Goal: Communication & Community: Ask a question

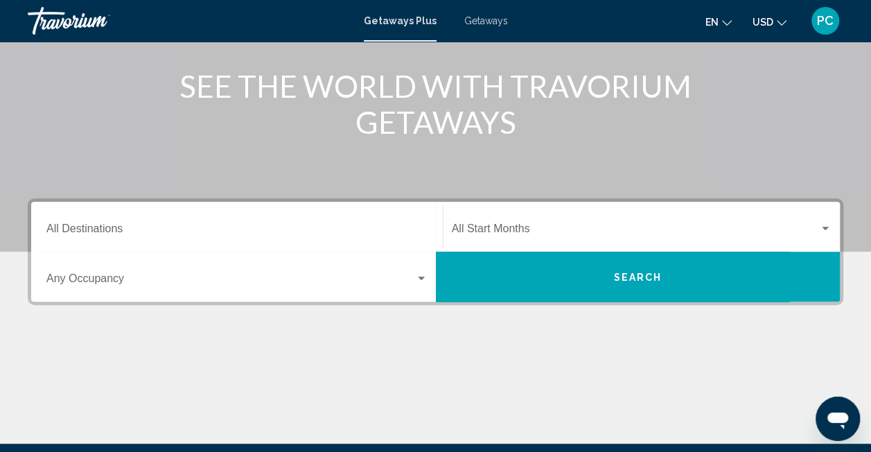
scroll to position [165, 0]
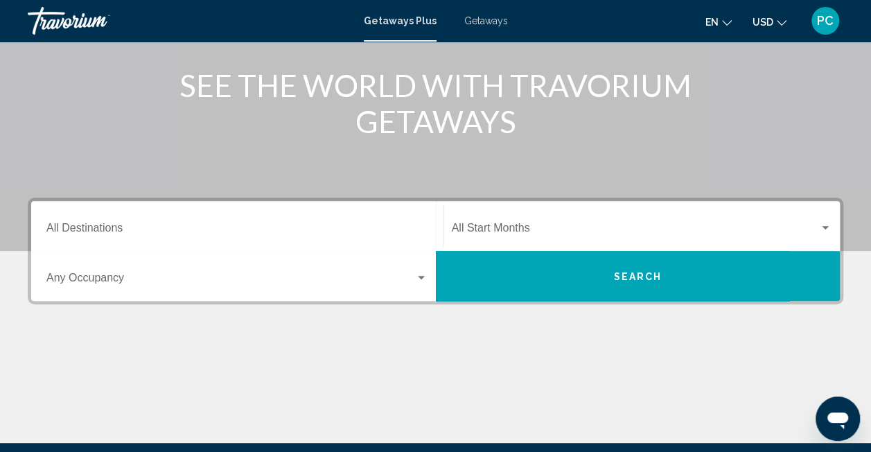
click at [420, 276] on div "Search widget" at bounding box center [421, 277] width 7 height 3
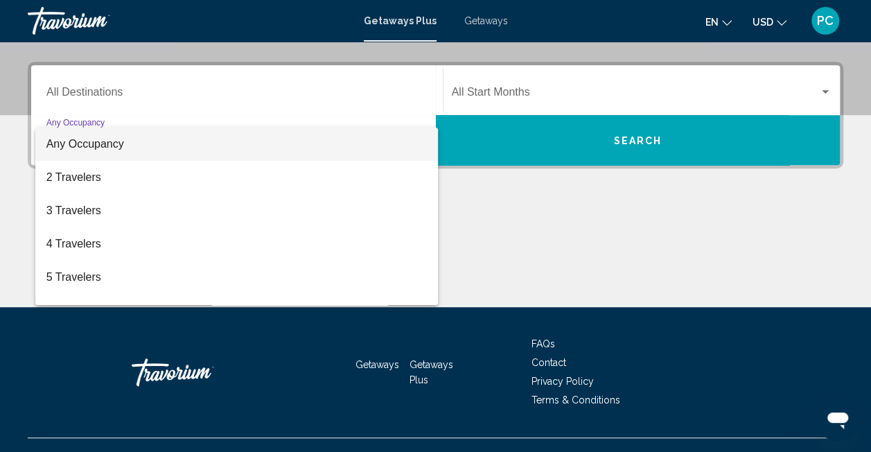
scroll to position [317, 0]
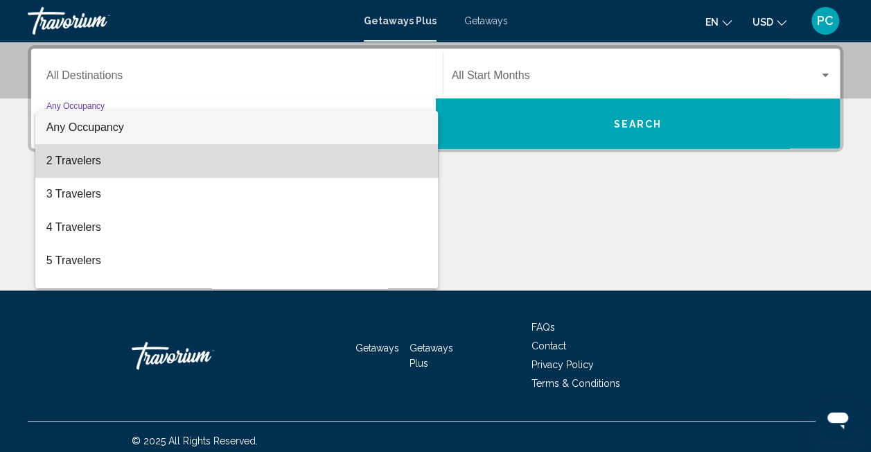
click at [290, 164] on span "2 Travelers" at bounding box center [236, 160] width 381 height 33
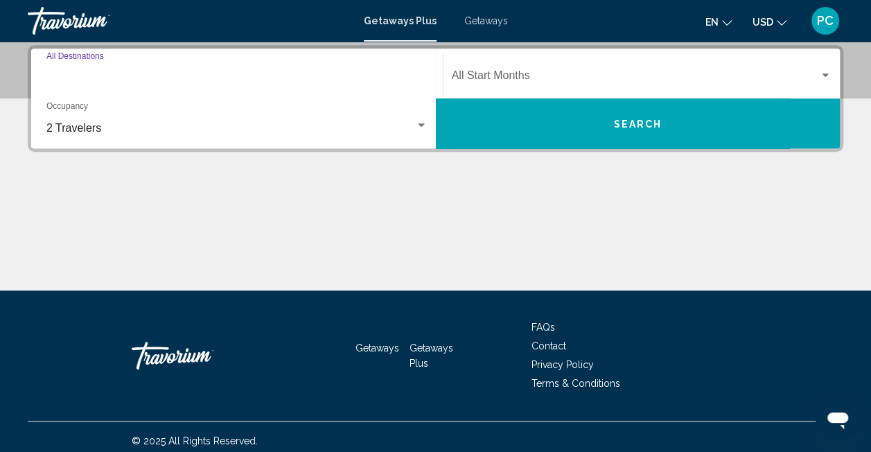
click at [384, 74] on input "Destination All Destinations" at bounding box center [236, 78] width 381 height 12
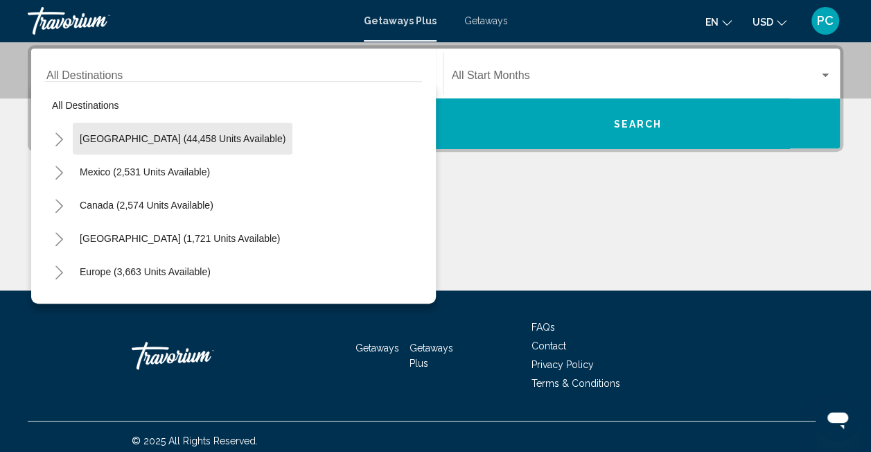
click at [243, 150] on button "[GEOGRAPHIC_DATA] (44,458 units available)" at bounding box center [183, 139] width 220 height 32
type input "**********"
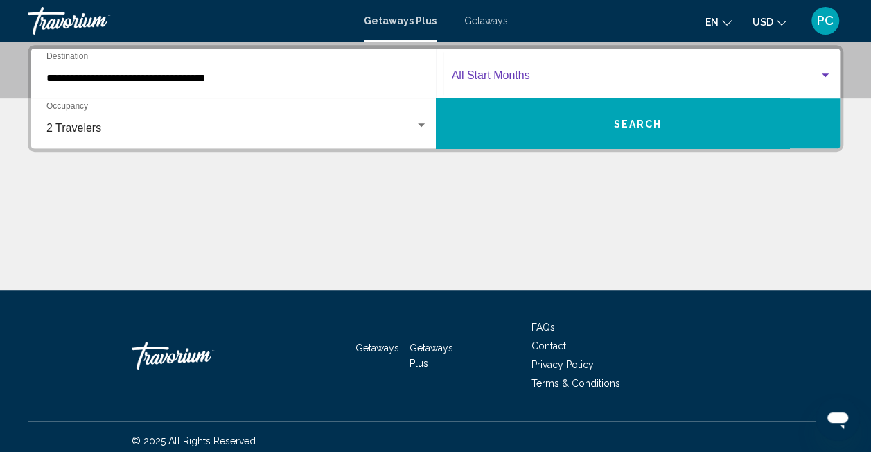
click at [822, 74] on div "Search widget" at bounding box center [825, 74] width 7 height 3
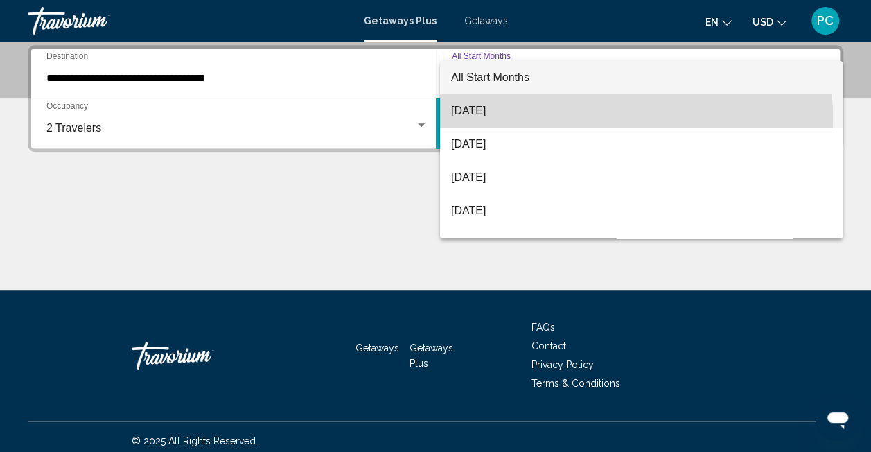
click at [633, 116] on span "[DATE]" at bounding box center [641, 110] width 381 height 33
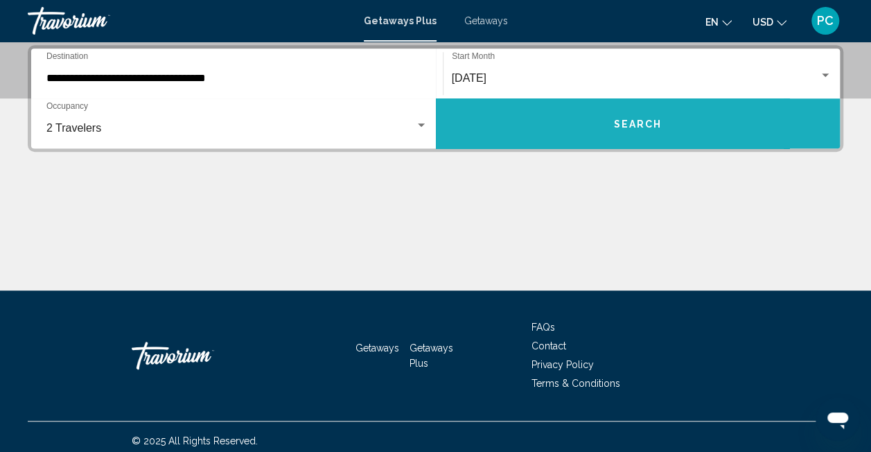
click at [636, 125] on span "Search" at bounding box center [637, 124] width 49 height 11
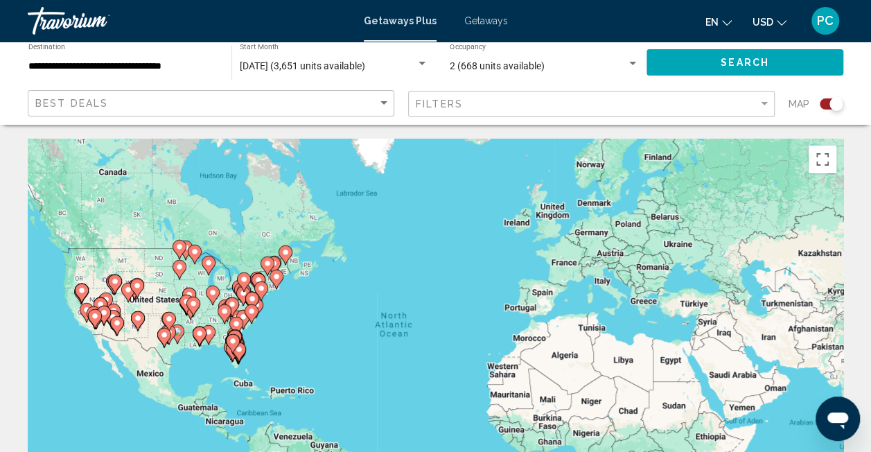
click at [238, 332] on icon "Main content" at bounding box center [234, 340] width 12 height 18
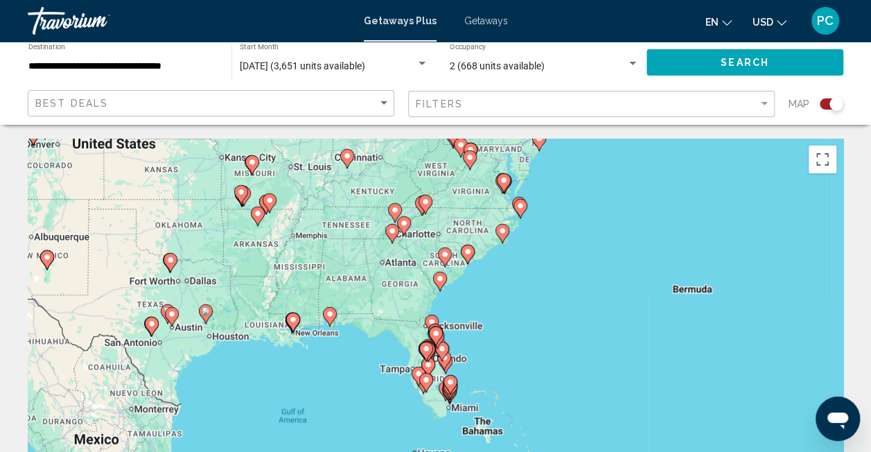
click at [467, 252] on image "Main content" at bounding box center [468, 251] width 8 height 8
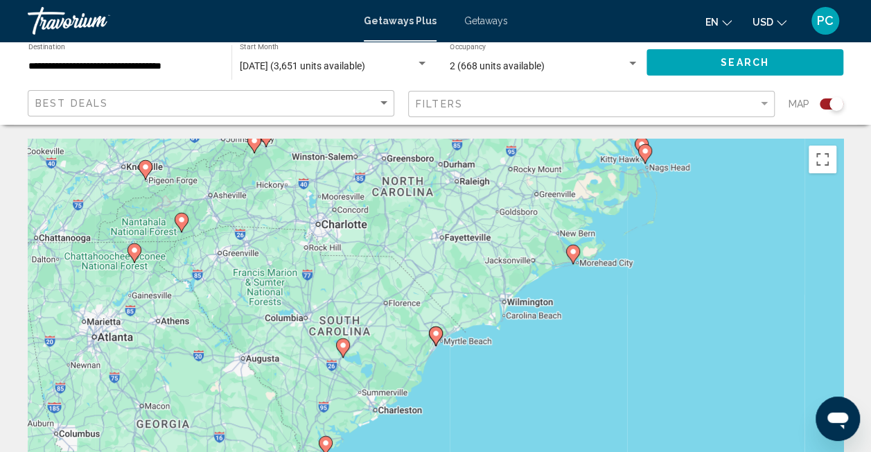
click at [438, 335] on image "Main content" at bounding box center [436, 333] width 8 height 8
type input "**********"
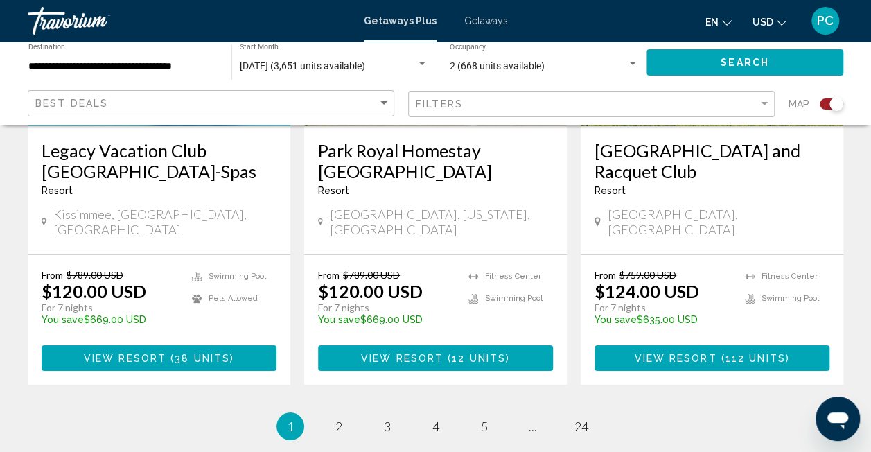
scroll to position [2381, 0]
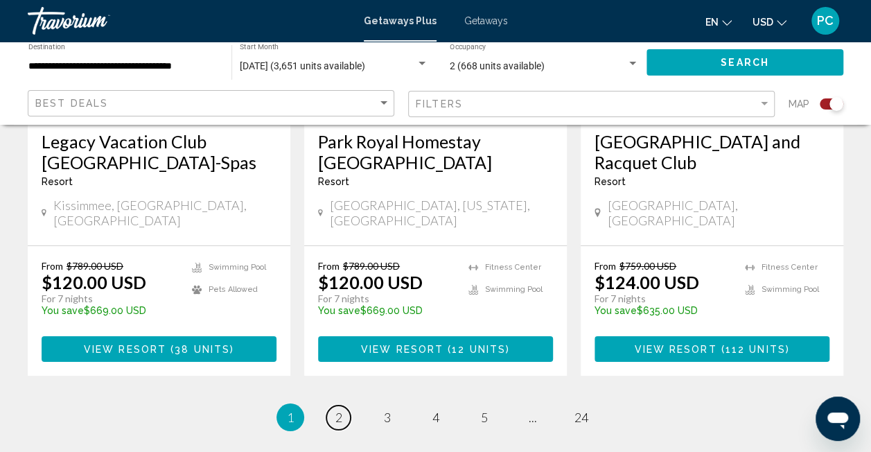
click at [337, 410] on span "2" at bounding box center [338, 417] width 7 height 15
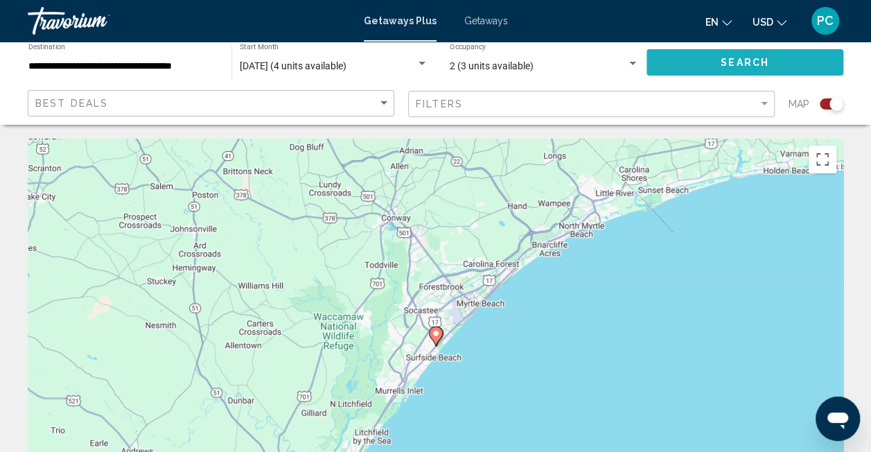
click at [767, 64] on span "Search" at bounding box center [745, 63] width 49 height 11
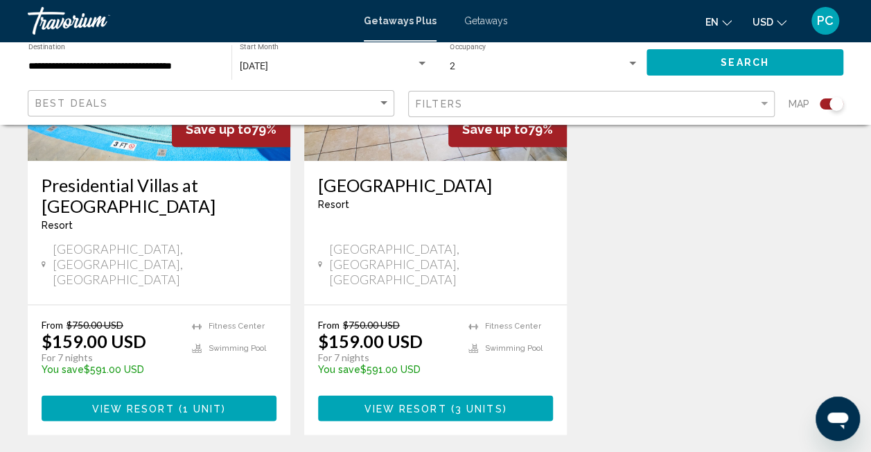
scroll to position [681, 0]
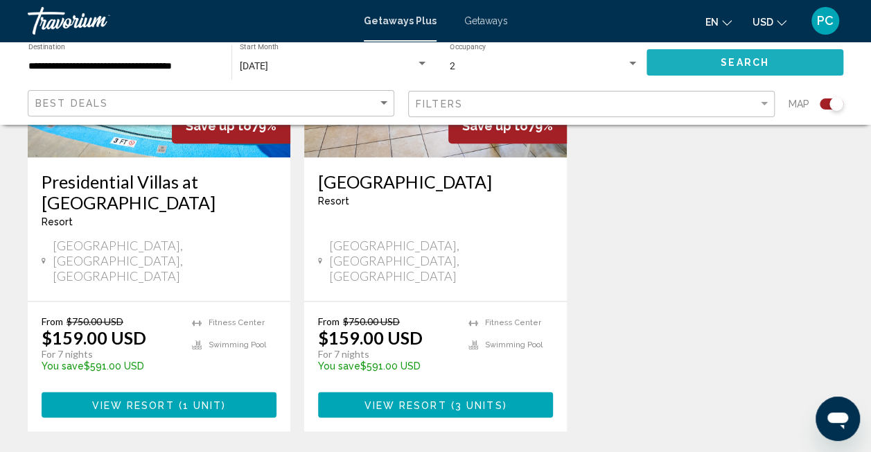
click at [759, 67] on span "Search" at bounding box center [745, 63] width 49 height 11
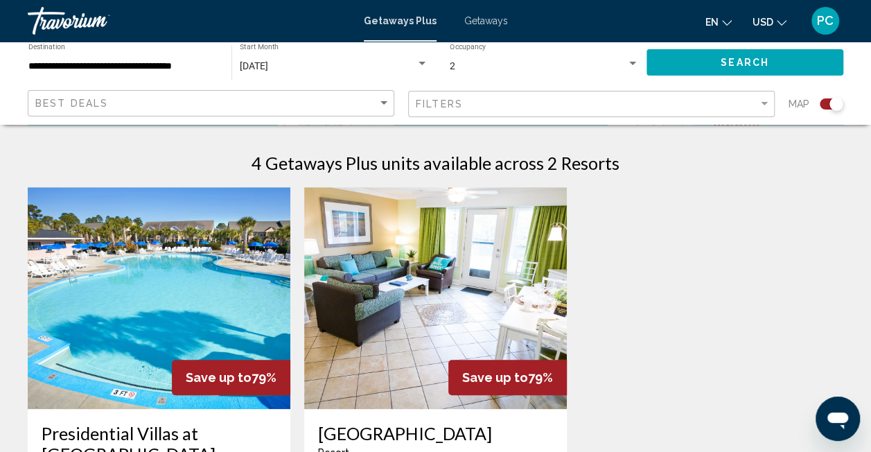
scroll to position [478, 0]
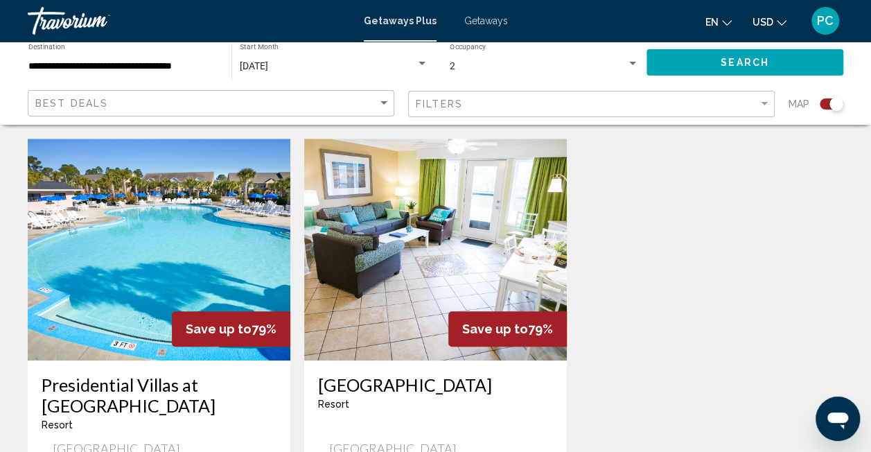
click at [143, 286] on img "Main content" at bounding box center [159, 250] width 263 height 222
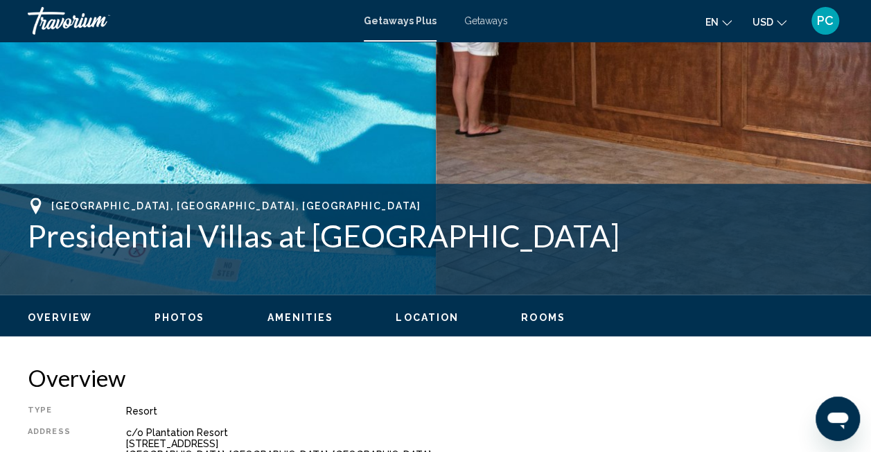
scroll to position [413, 0]
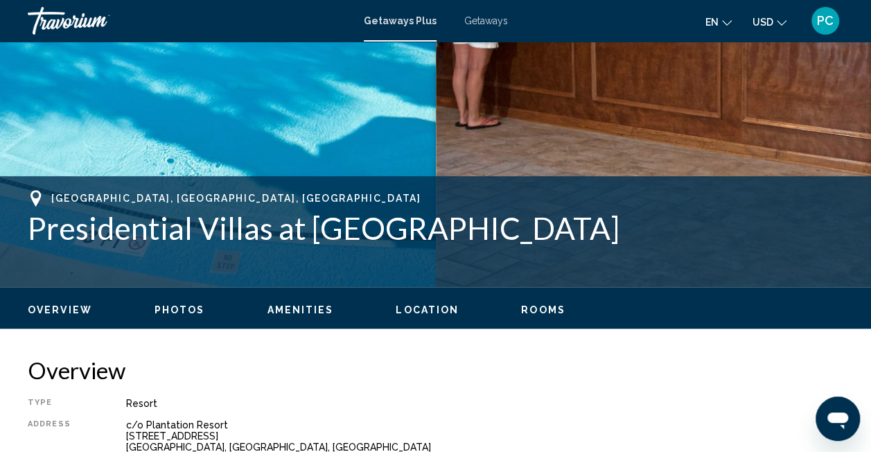
click at [166, 313] on span "Photos" at bounding box center [180, 309] width 51 height 11
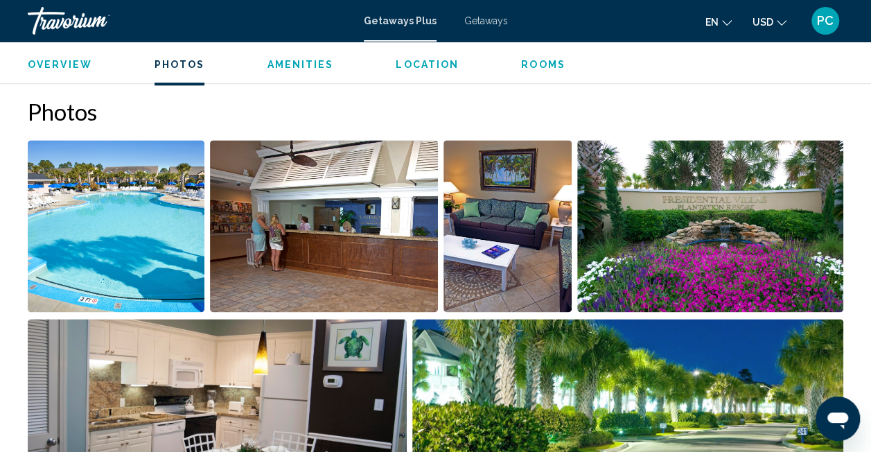
scroll to position [882, 0]
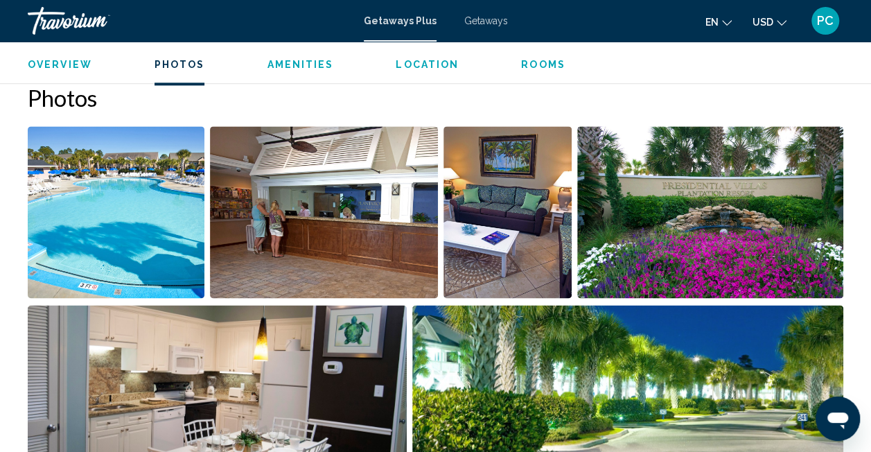
click at [104, 264] on img "Open full-screen image slider" at bounding box center [116, 212] width 177 height 172
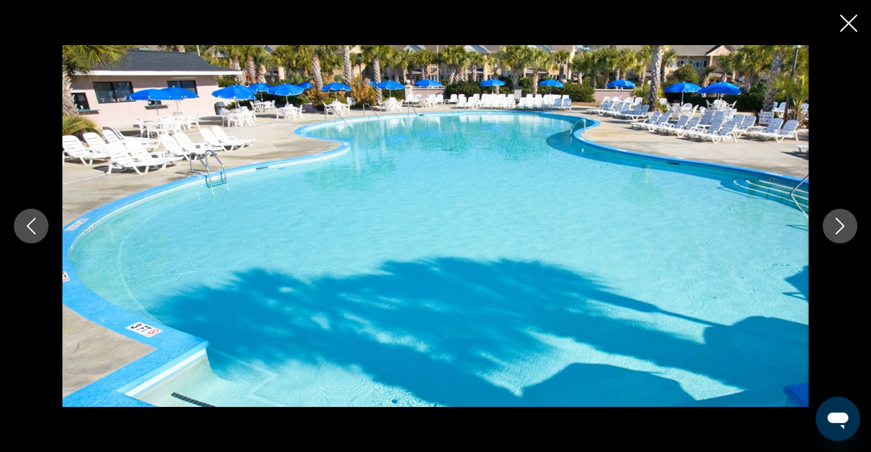
click at [838, 214] on button "Next image" at bounding box center [840, 226] width 35 height 35
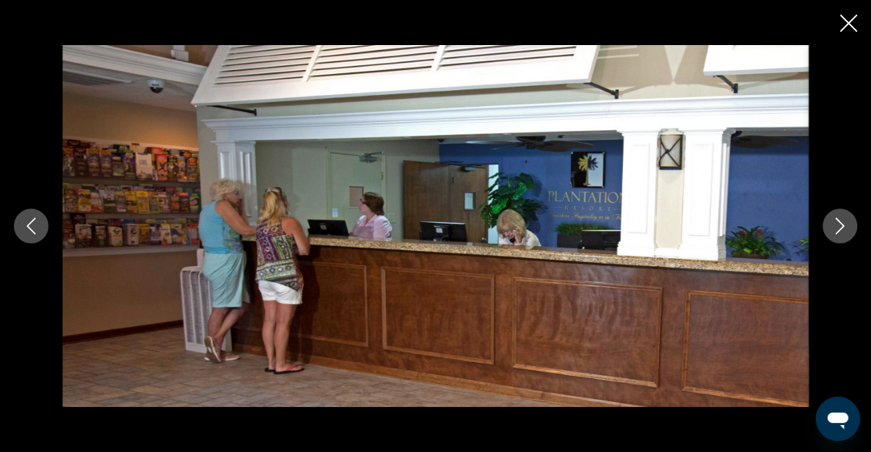
click at [838, 214] on button "Next image" at bounding box center [840, 226] width 35 height 35
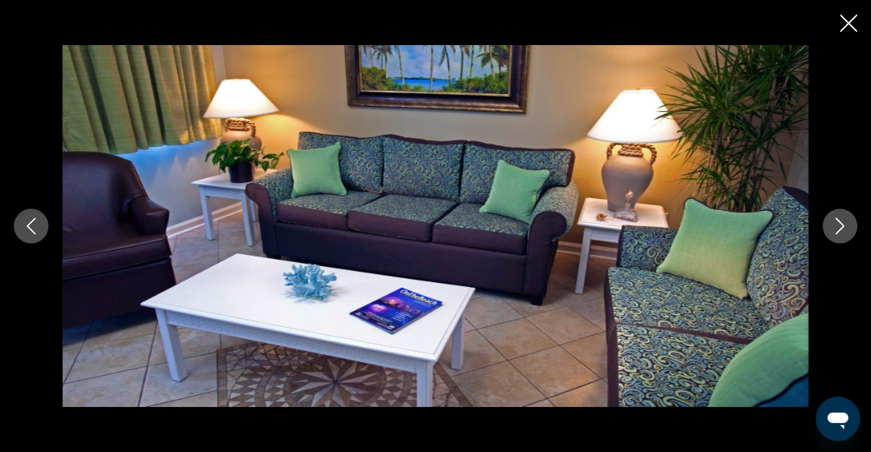
click at [838, 214] on button "Next image" at bounding box center [840, 226] width 35 height 35
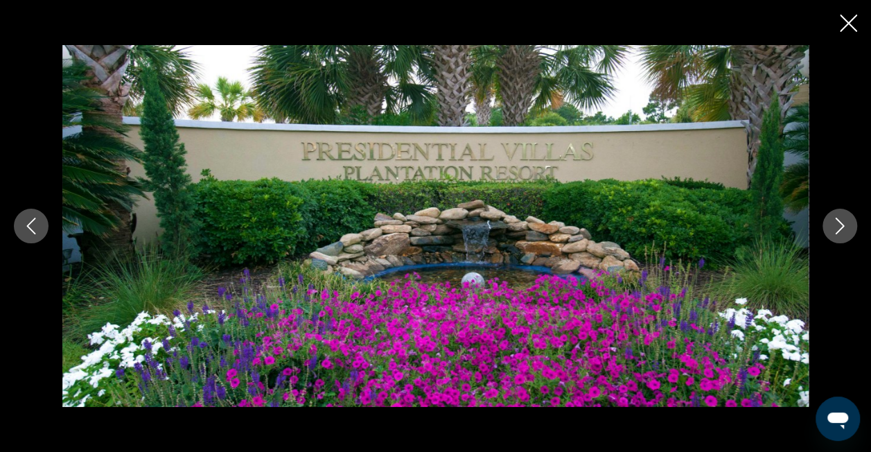
click at [838, 214] on button "Next image" at bounding box center [840, 226] width 35 height 35
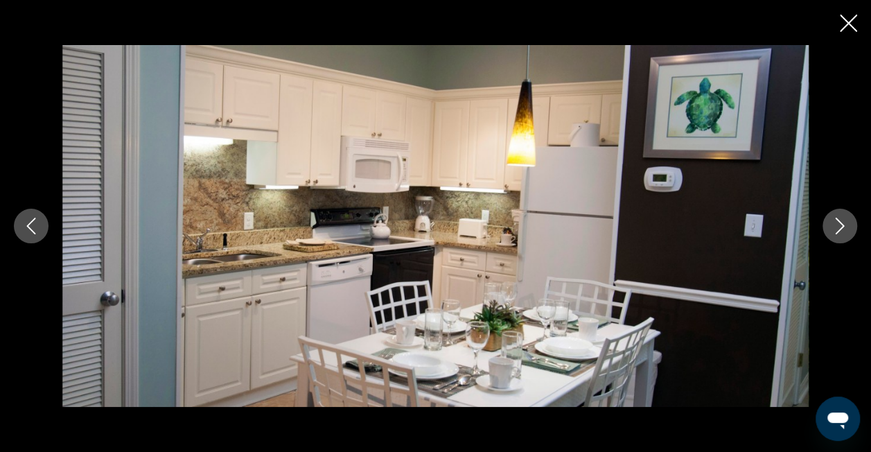
click at [838, 214] on button "Next image" at bounding box center [840, 226] width 35 height 35
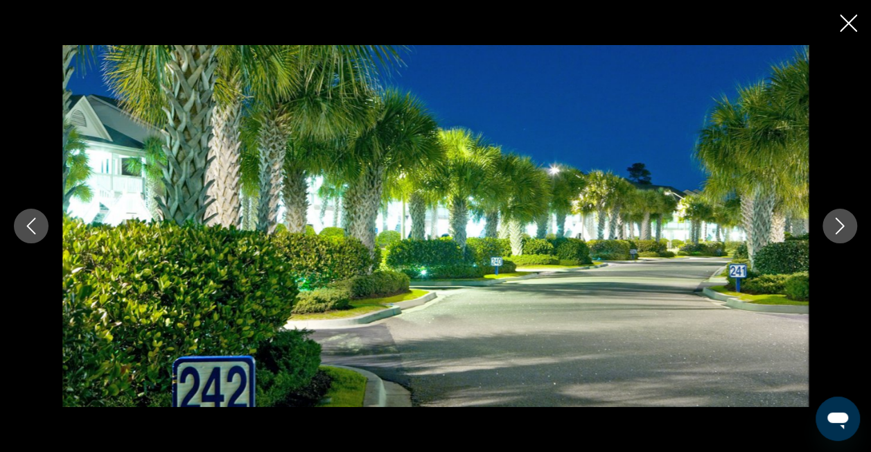
click at [838, 214] on button "Next image" at bounding box center [840, 226] width 35 height 35
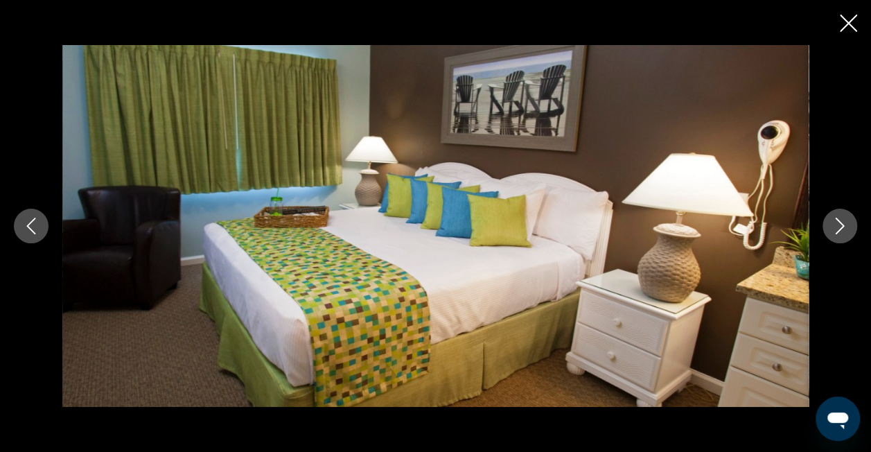
click at [838, 214] on button "Next image" at bounding box center [840, 226] width 35 height 35
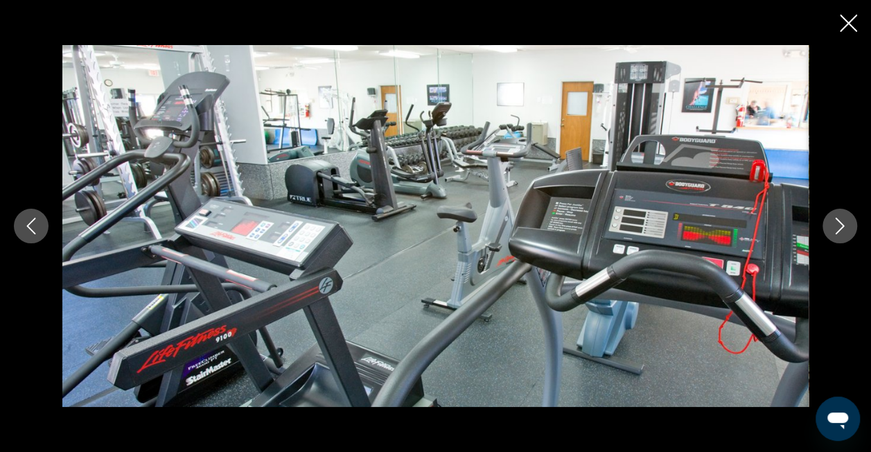
click at [838, 214] on button "Next image" at bounding box center [840, 226] width 35 height 35
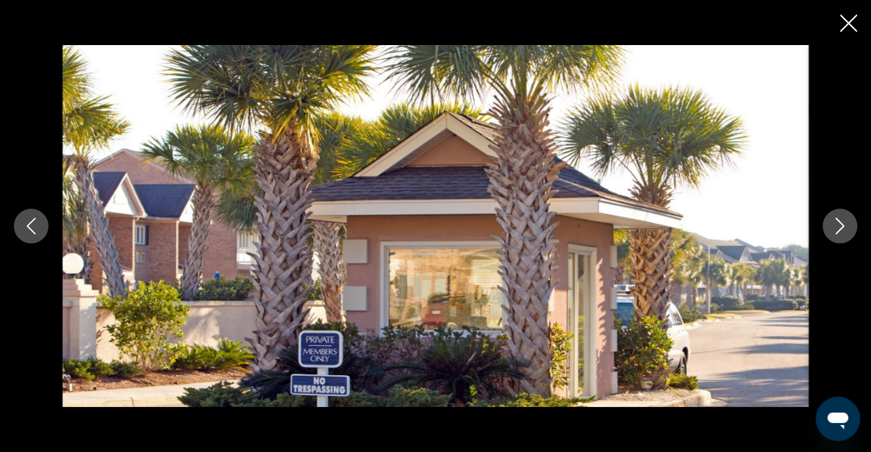
click at [838, 214] on button "Next image" at bounding box center [840, 226] width 35 height 35
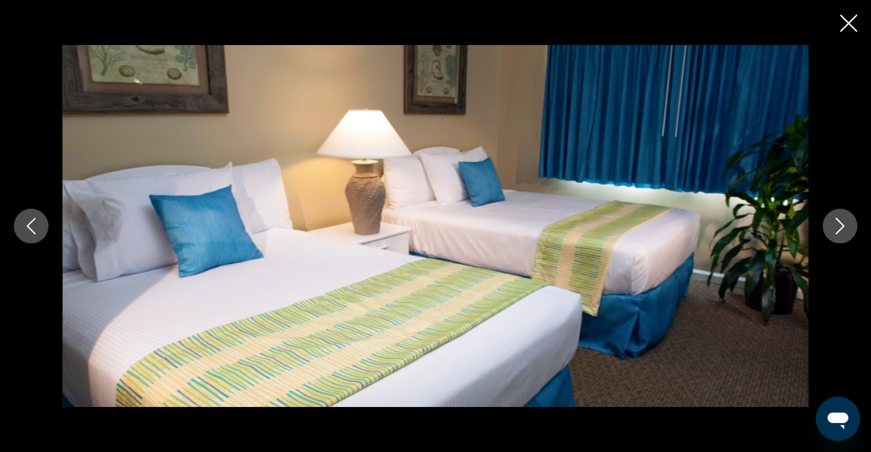
click at [838, 214] on button "Next image" at bounding box center [840, 226] width 35 height 35
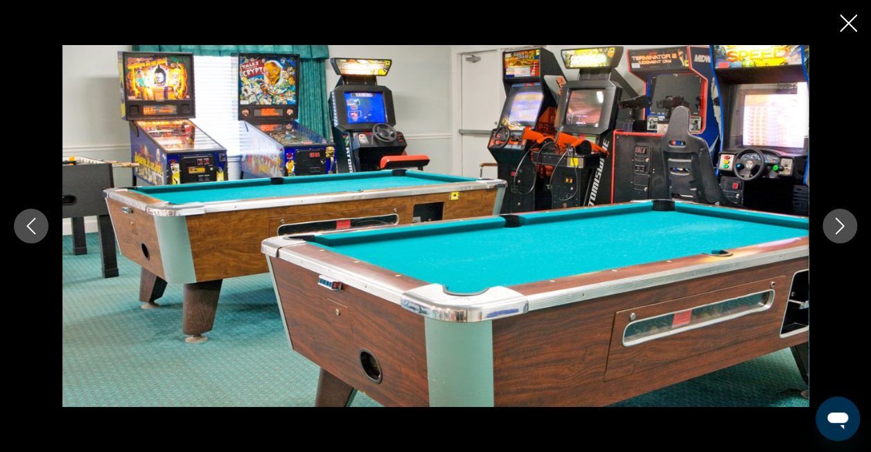
click at [838, 214] on button "Next image" at bounding box center [840, 226] width 35 height 35
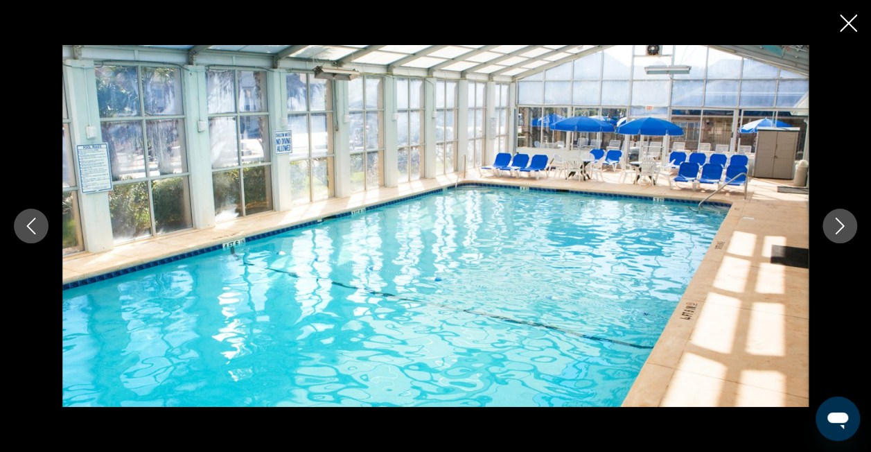
click at [838, 214] on button "Next image" at bounding box center [840, 226] width 35 height 35
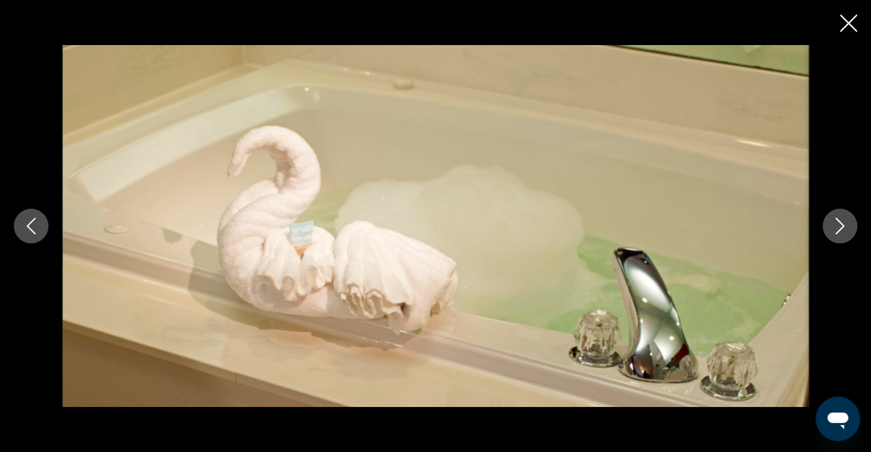
click at [838, 214] on button "Next image" at bounding box center [840, 226] width 35 height 35
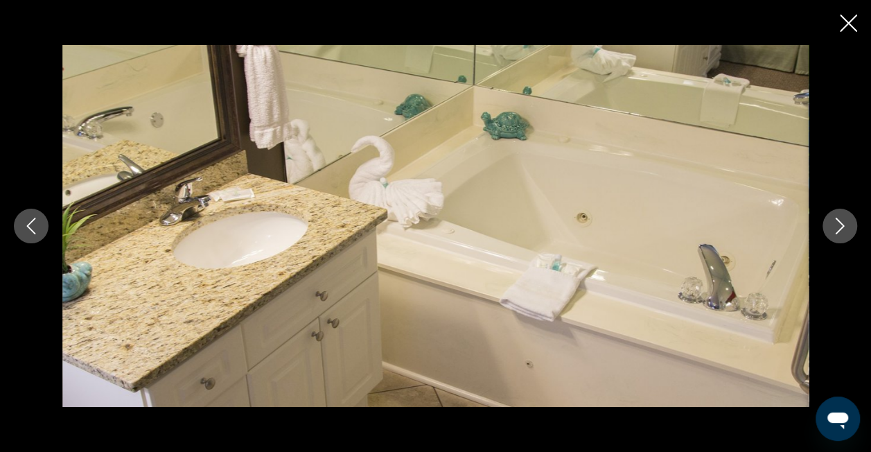
click at [838, 214] on button "Next image" at bounding box center [840, 226] width 35 height 35
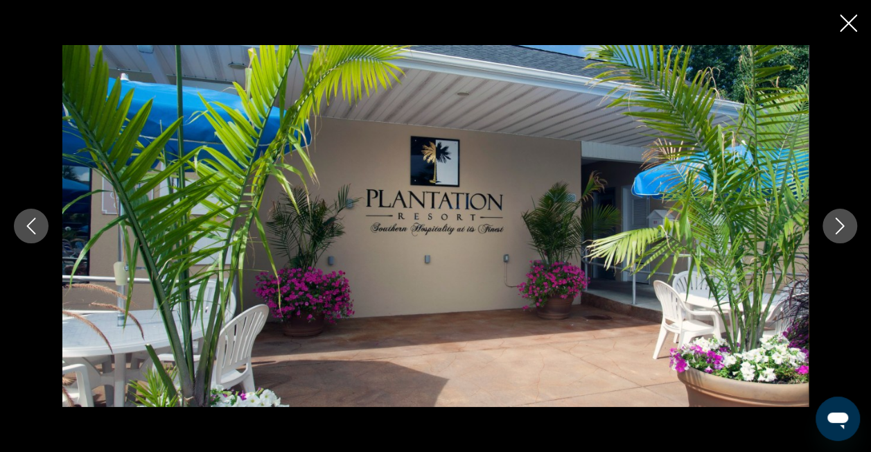
click at [838, 214] on button "Next image" at bounding box center [840, 226] width 35 height 35
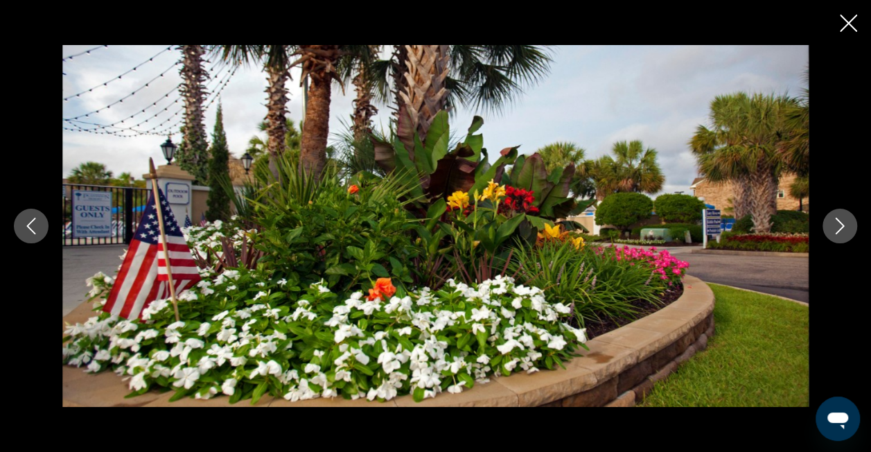
click at [838, 214] on button "Next image" at bounding box center [840, 226] width 35 height 35
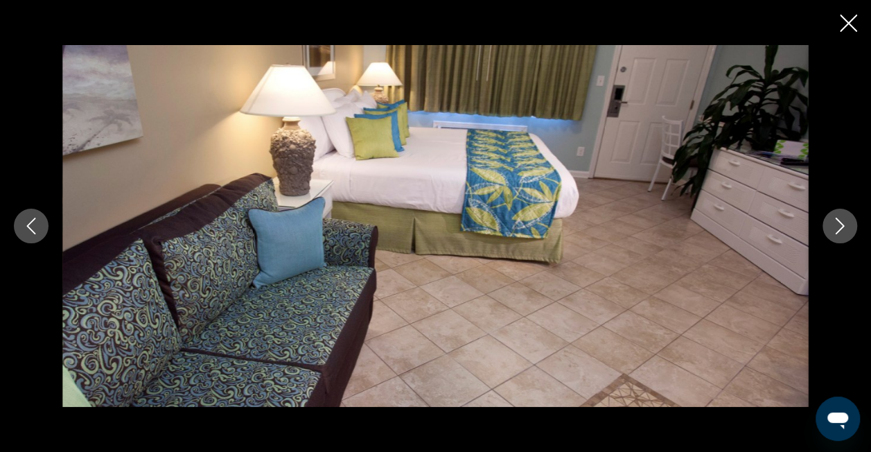
click at [838, 214] on button "Next image" at bounding box center [840, 226] width 35 height 35
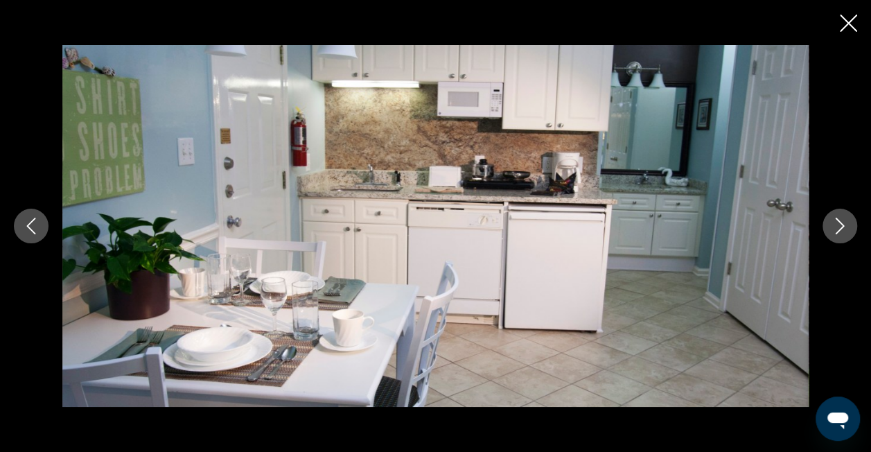
click at [838, 214] on button "Next image" at bounding box center [840, 226] width 35 height 35
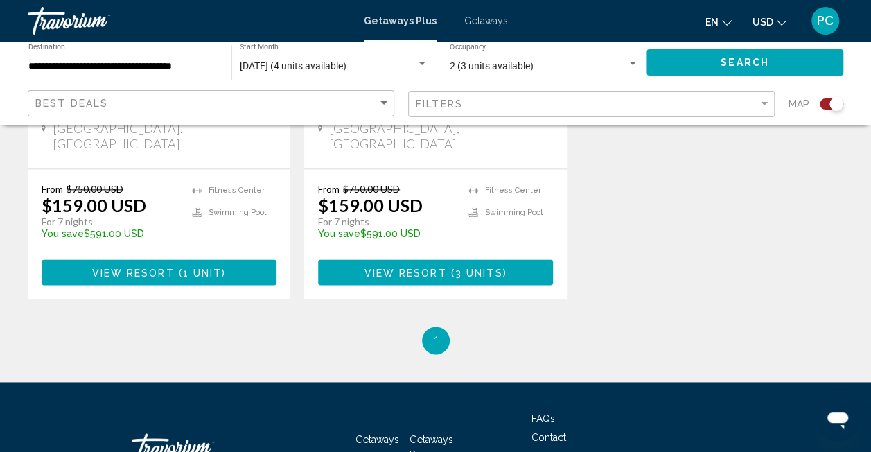
scroll to position [810, 0]
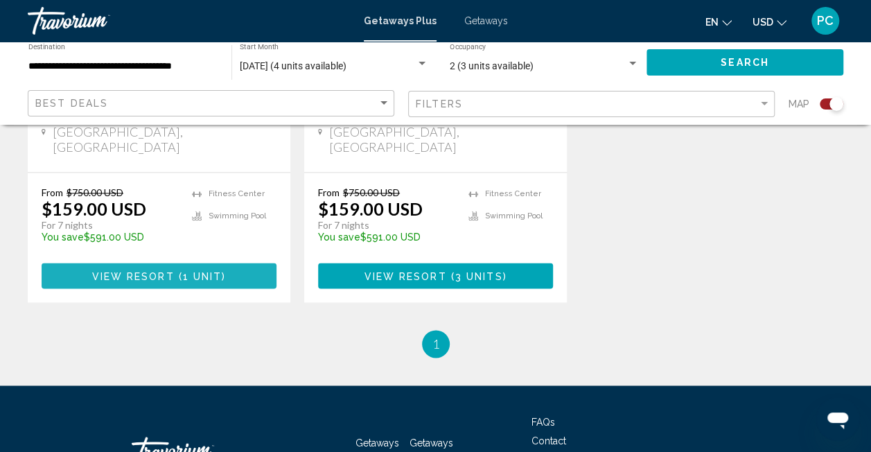
click at [147, 270] on span "View Resort" at bounding box center [132, 275] width 82 height 11
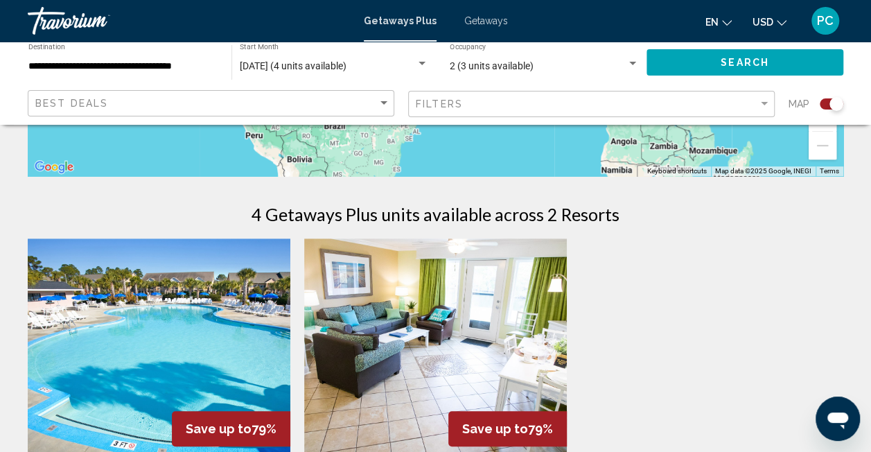
scroll to position [390, 0]
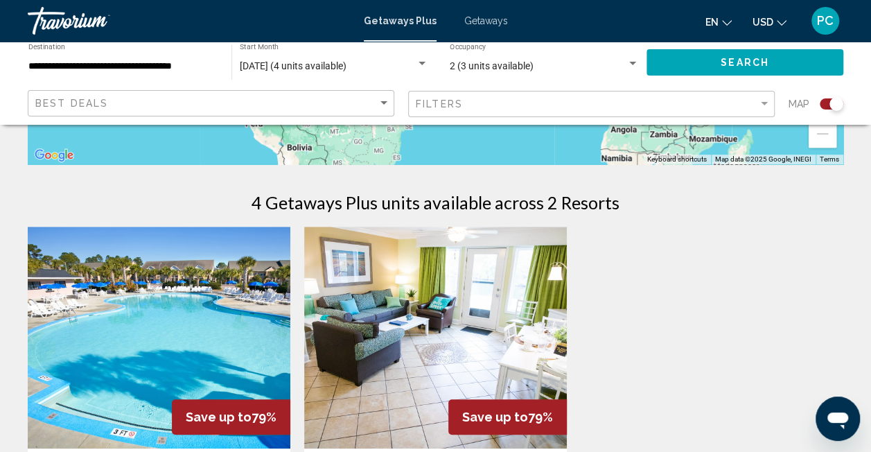
click at [832, 421] on icon "Open messaging window" at bounding box center [838, 420] width 21 height 17
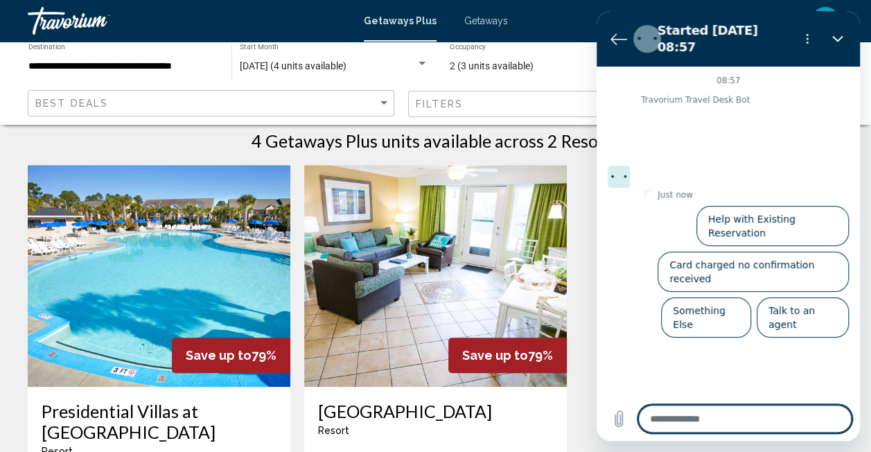
scroll to position [449, 0]
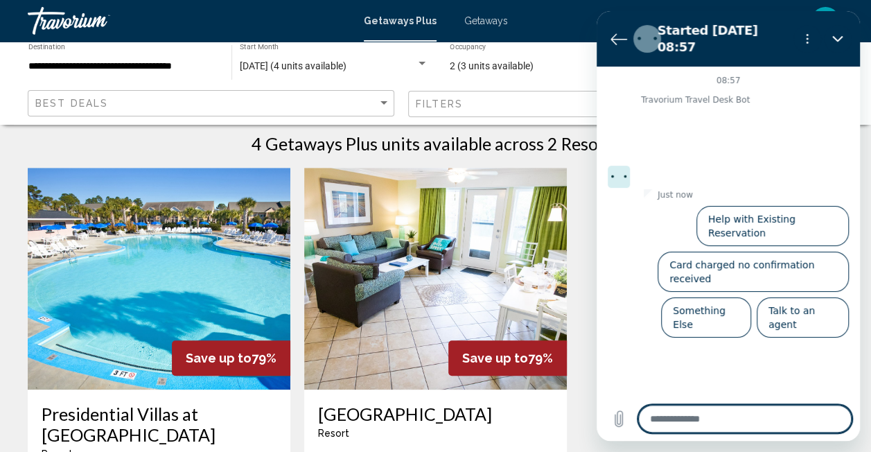
click at [786, 297] on button "Talk to an agent" at bounding box center [803, 317] width 92 height 40
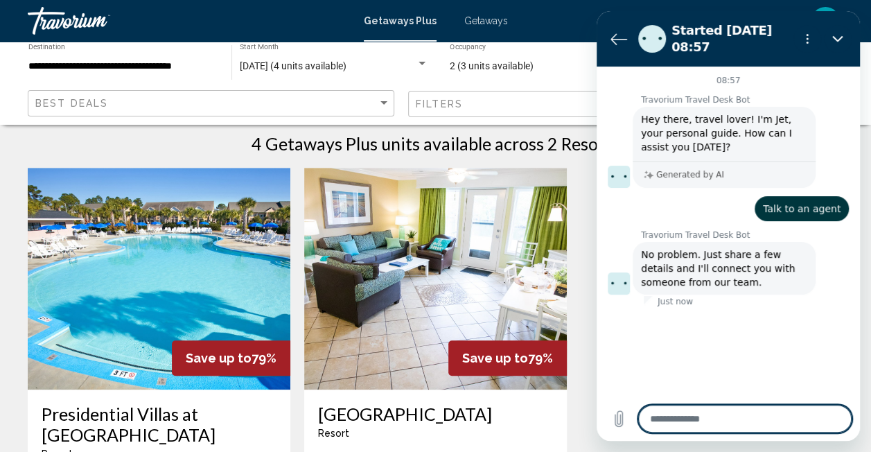
type textarea "*"
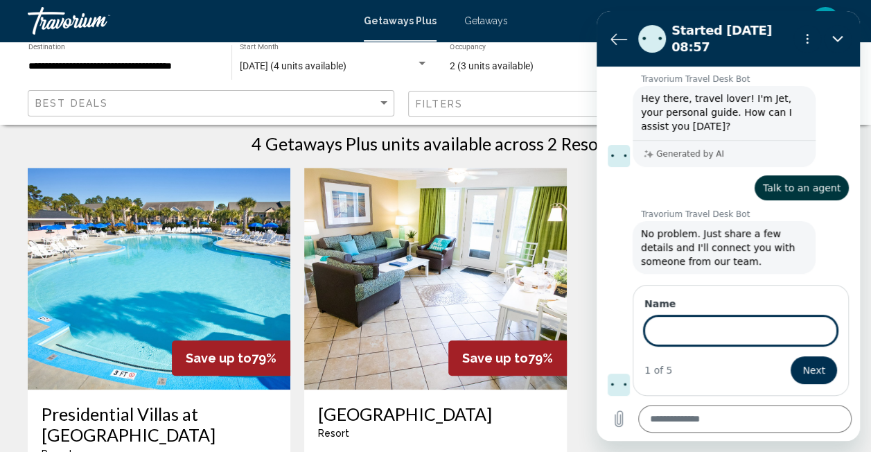
scroll to position [19, 0]
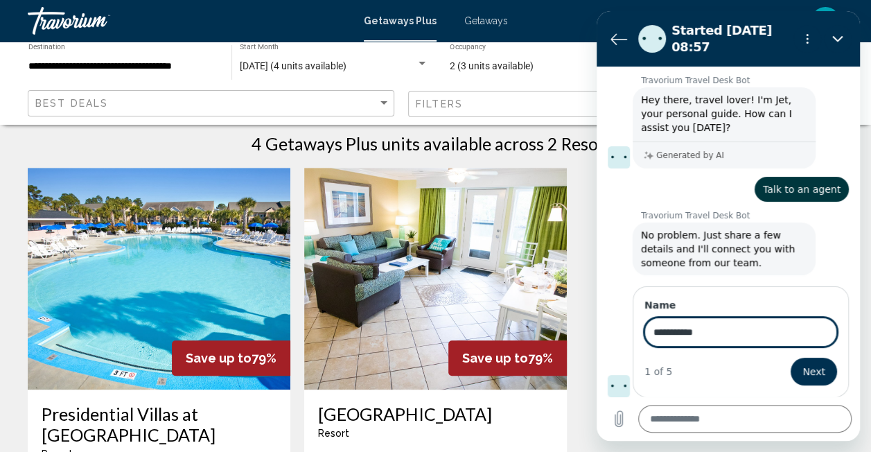
type input "**********"
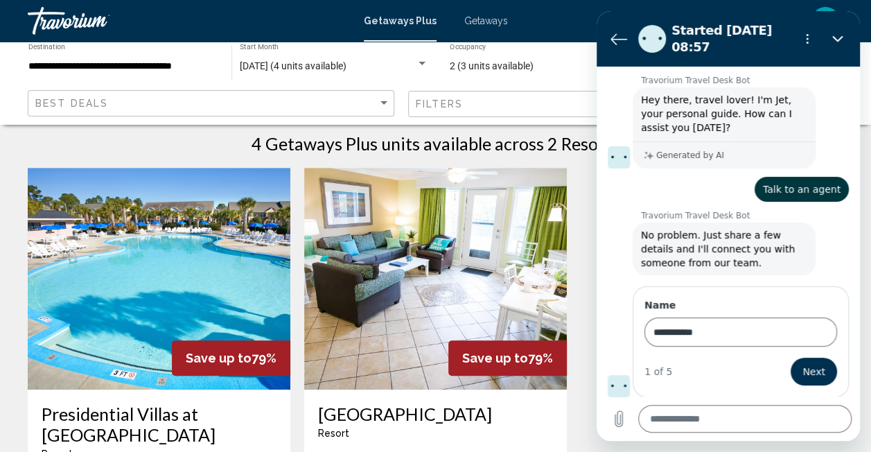
click at [803, 377] on span "Next" at bounding box center [814, 371] width 23 height 17
type textarea "*"
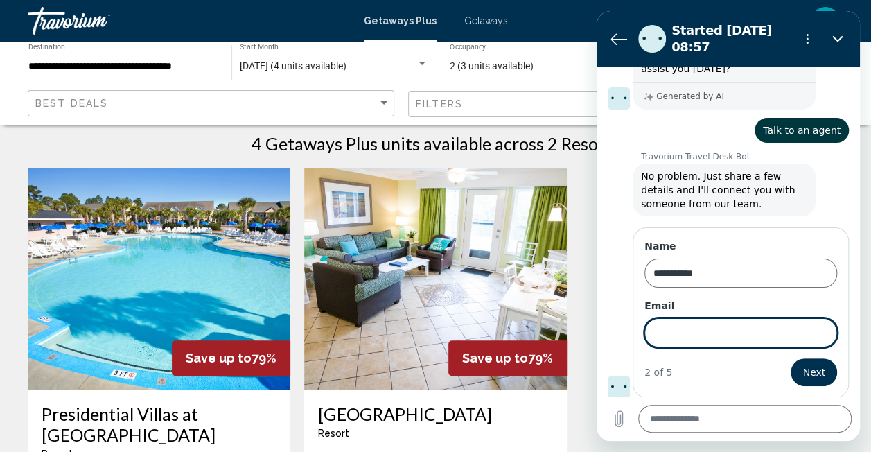
scroll to position [79, 0]
type input "**********"
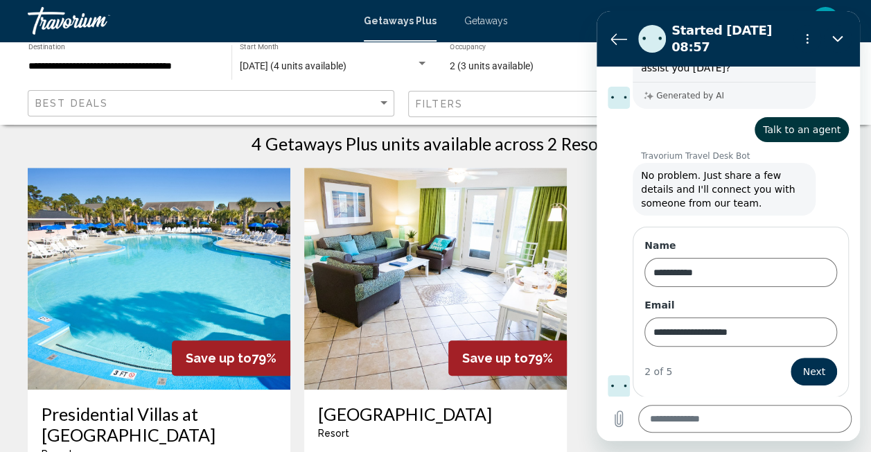
click at [805, 375] on span "Next" at bounding box center [814, 371] width 23 height 17
type textarea "*"
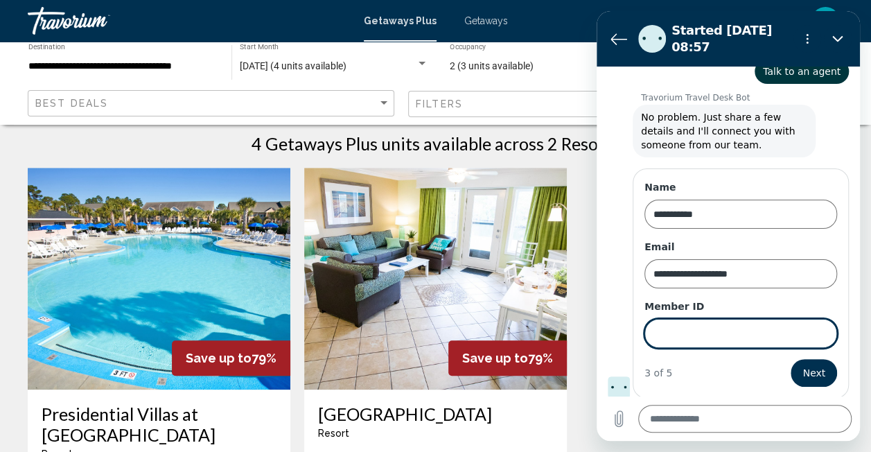
scroll to position [138, 0]
click at [748, 336] on input "Member ID" at bounding box center [741, 332] width 193 height 29
type input "******"
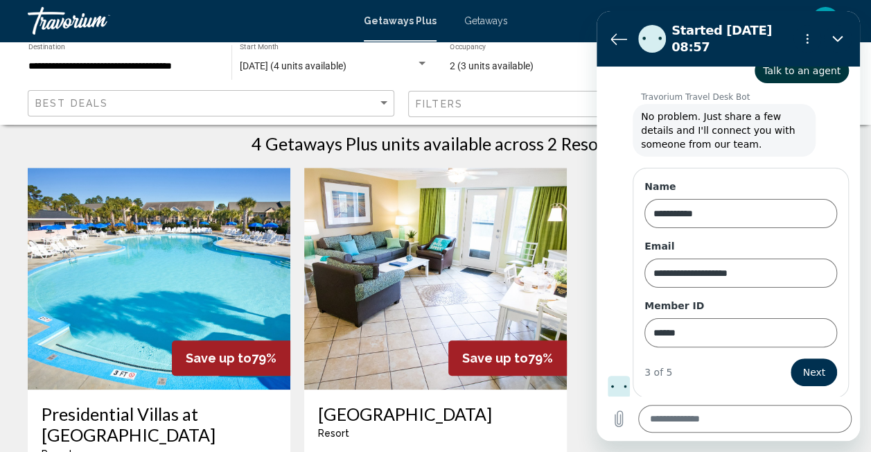
click at [793, 369] on button "Next" at bounding box center [814, 372] width 46 height 28
type textarea "*"
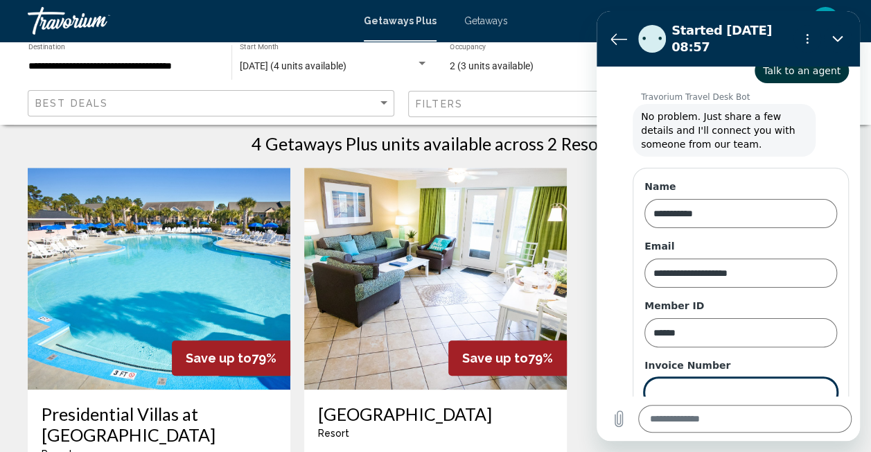
scroll to position [197, 0]
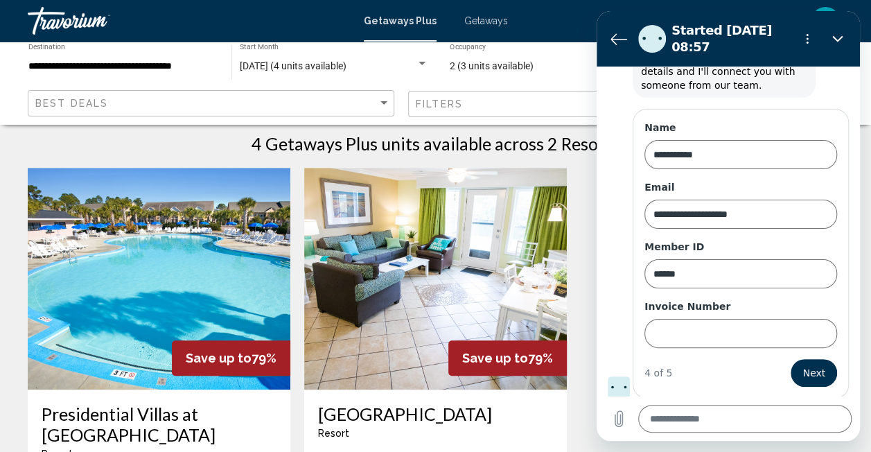
click at [804, 368] on span "Next" at bounding box center [814, 373] width 23 height 17
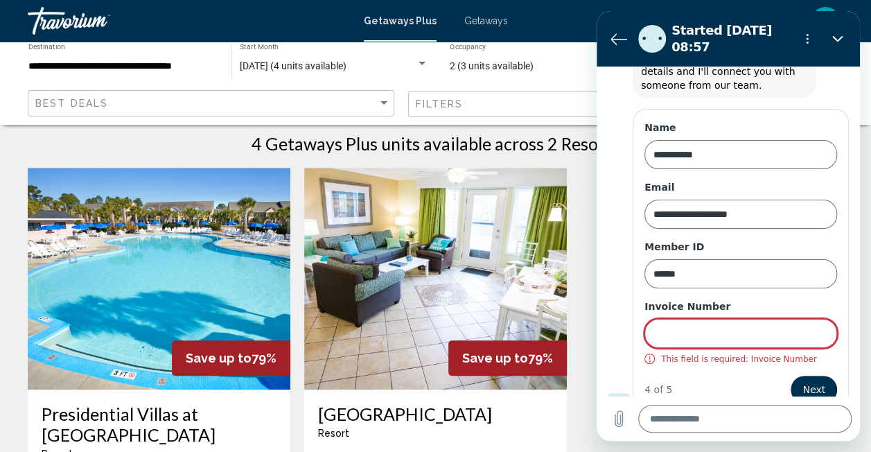
scroll to position [213, 0]
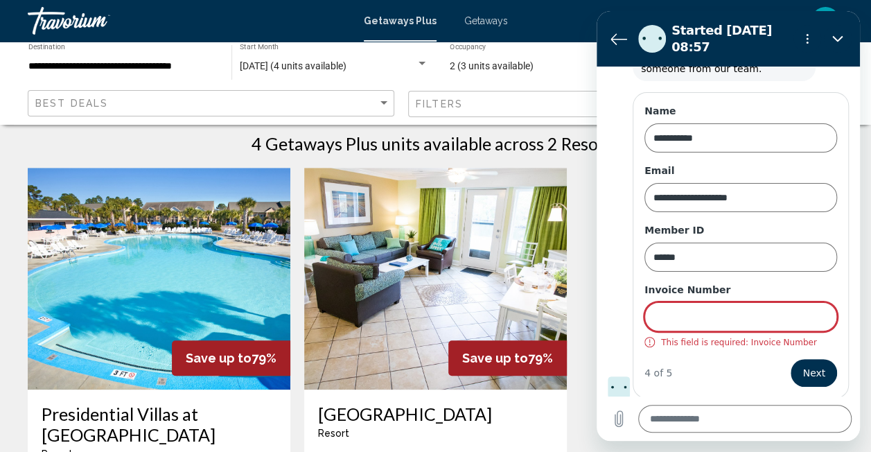
click at [738, 318] on input "Invoice Number" at bounding box center [741, 316] width 193 height 29
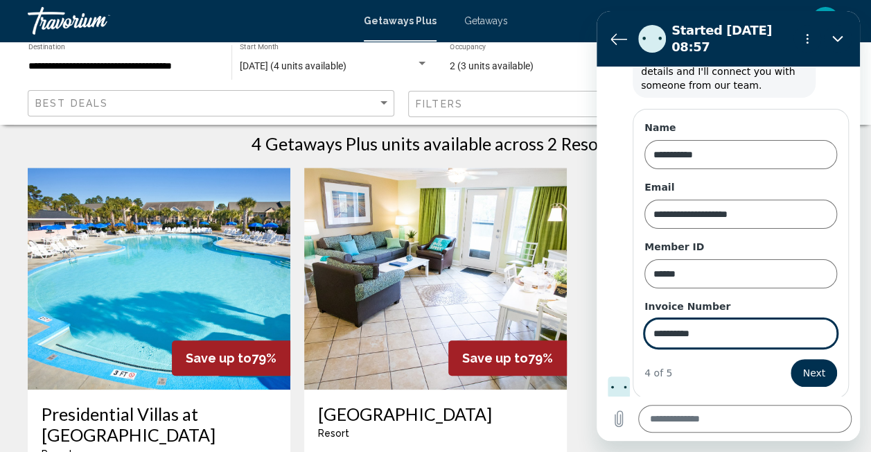
type input "**********"
click at [809, 375] on span "Next" at bounding box center [814, 373] width 23 height 17
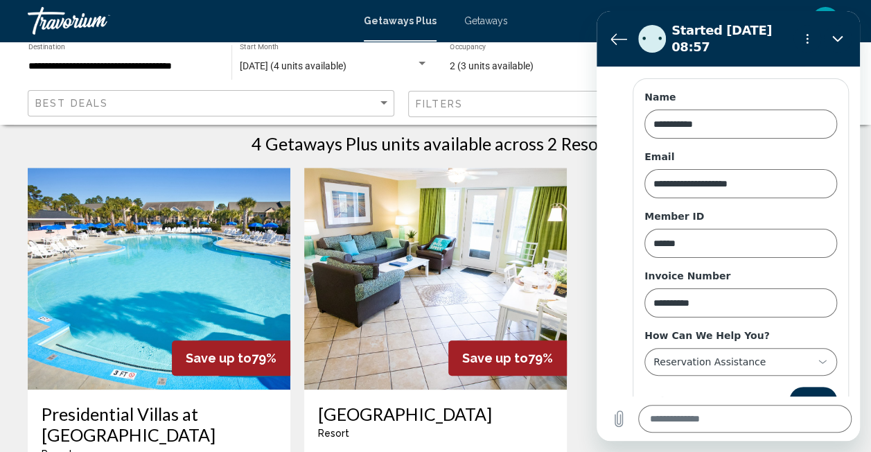
scroll to position [255, 0]
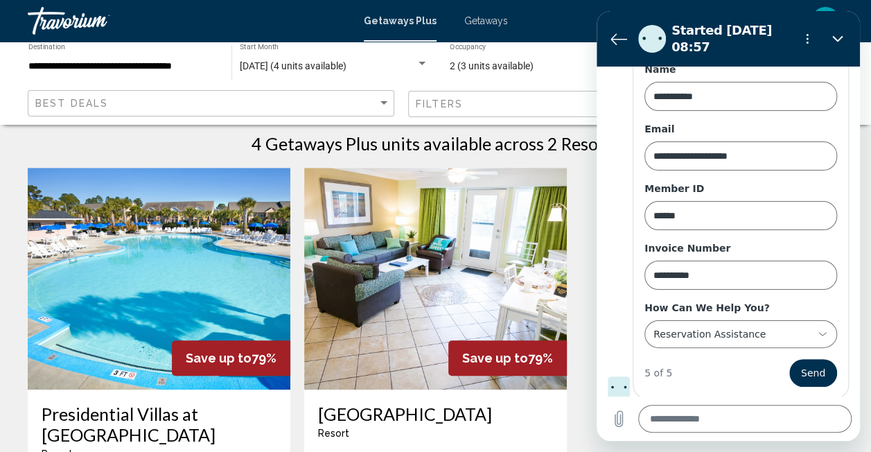
click at [802, 372] on span "Send" at bounding box center [813, 373] width 24 height 17
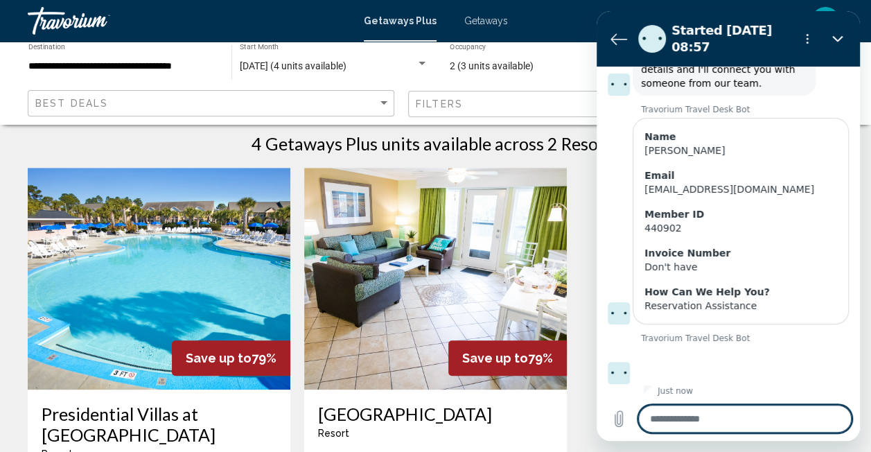
scroll to position [202, 0]
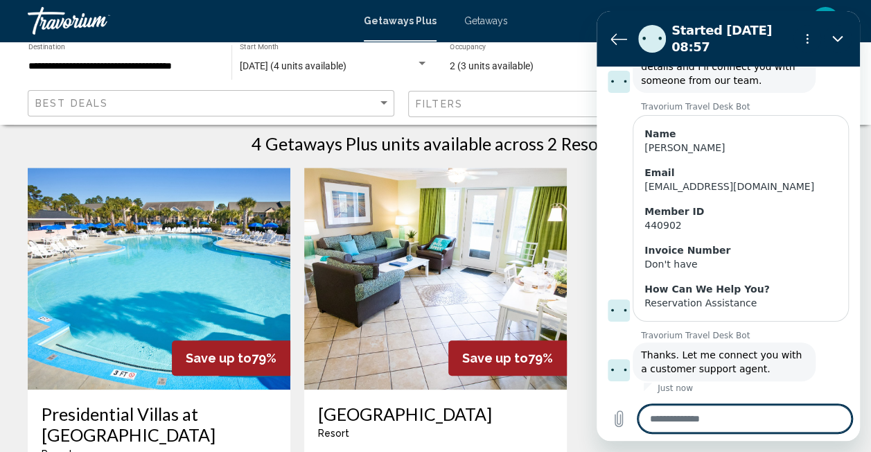
type textarea "*"
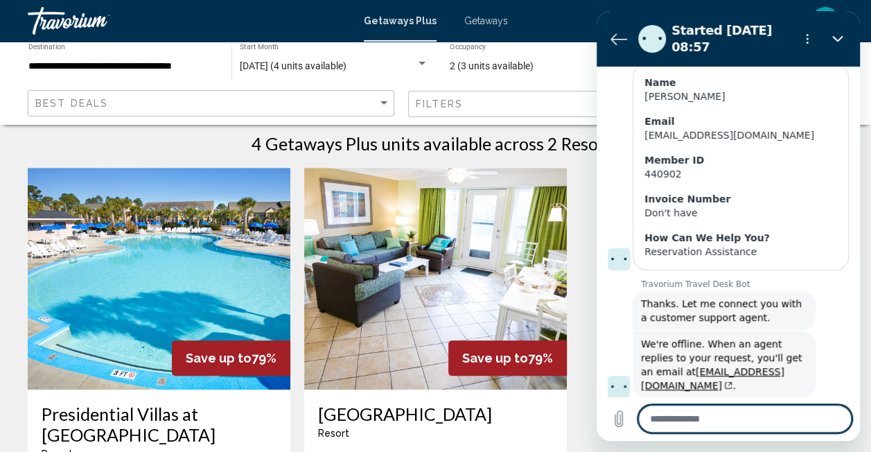
scroll to position [256, 0]
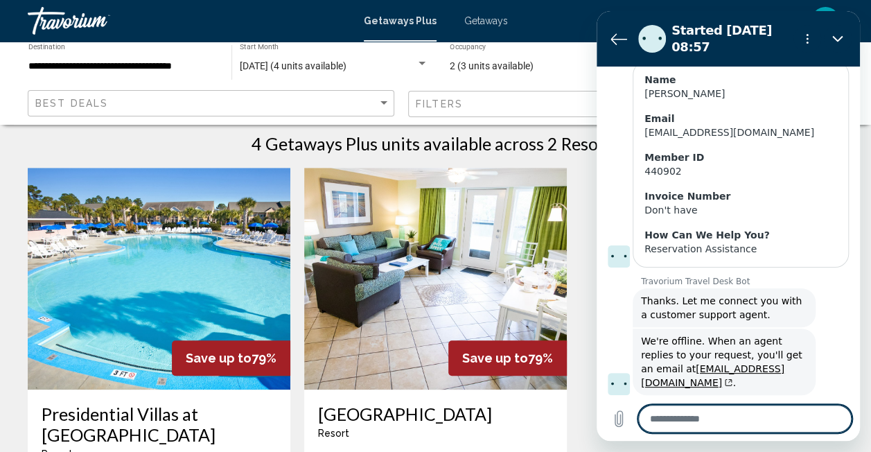
type textarea "*"
type textarea "**"
type textarea "*"
type textarea "***"
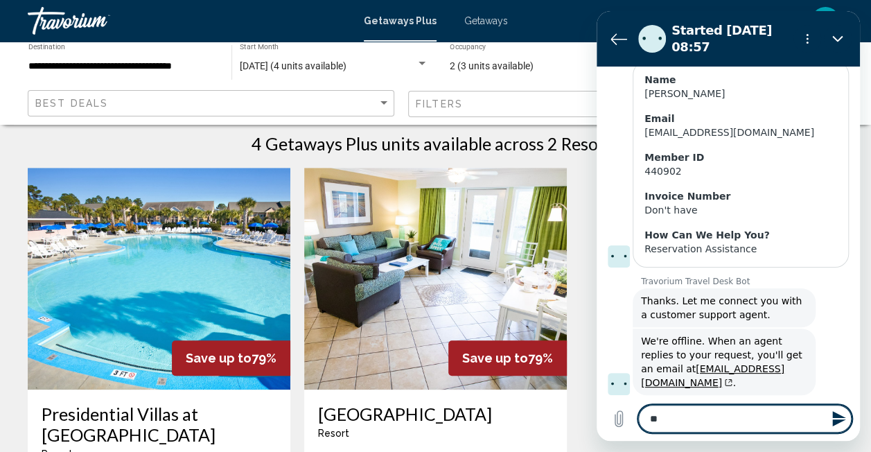
type textarea "*"
type textarea "****"
type textarea "*"
type textarea "*****"
type textarea "*"
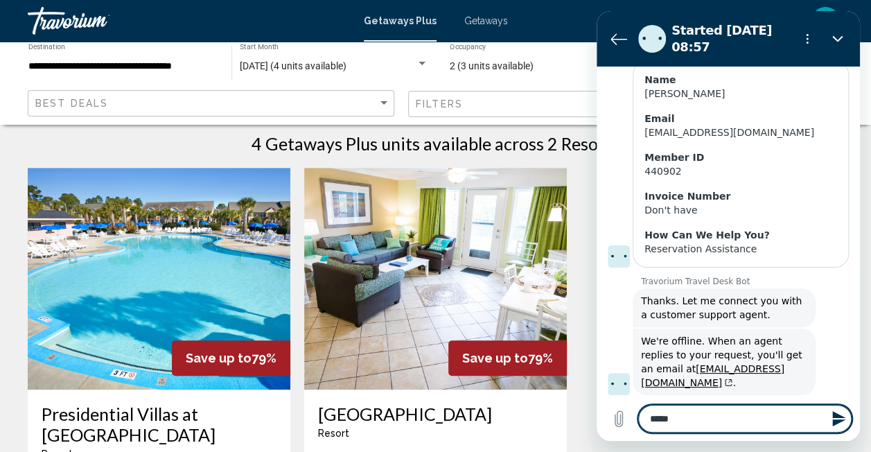
type textarea "******"
type textarea "*"
type textarea "*******"
type textarea "*"
type textarea "*******"
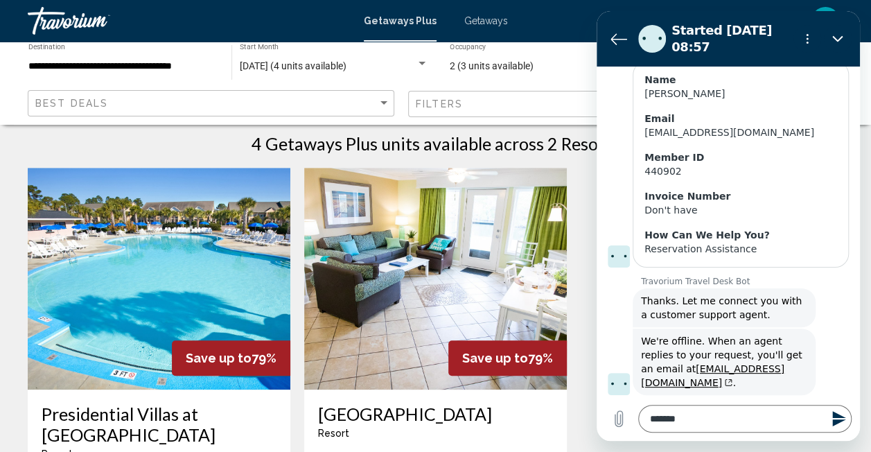
click at [837, 421] on icon "Send message" at bounding box center [838, 418] width 13 height 15
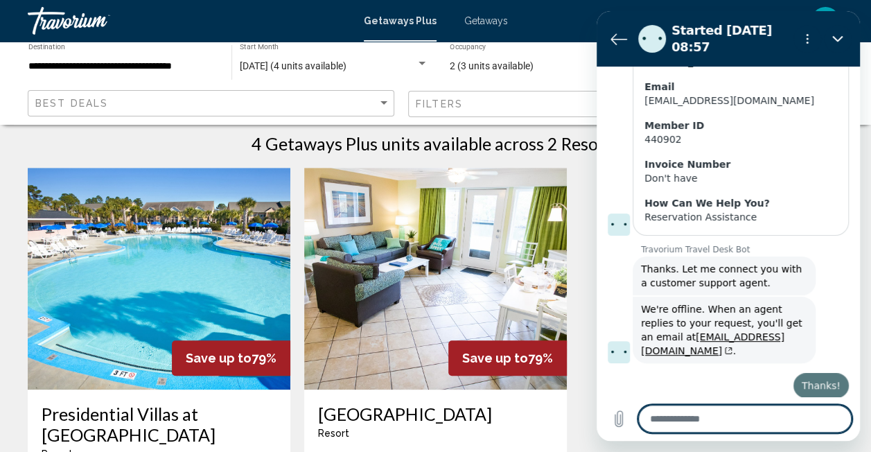
type textarea "*"
